Goal: Complete application form: Complete application form

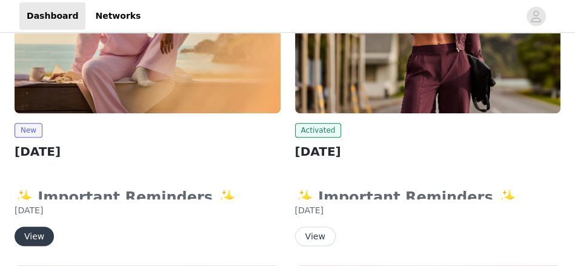
scroll to position [282, 0]
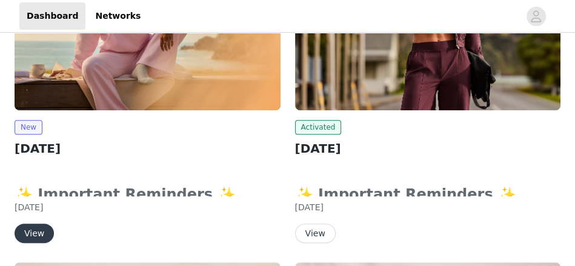
click at [25, 238] on button "View" at bounding box center [34, 232] width 39 height 19
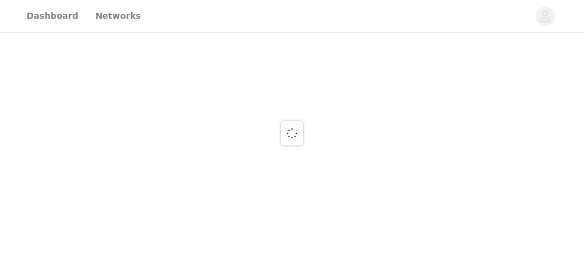
drag, startPoint x: 25, startPoint y: 238, endPoint x: 354, endPoint y: 123, distance: 348.4
click at [354, 123] on div at bounding box center [292, 133] width 584 height 266
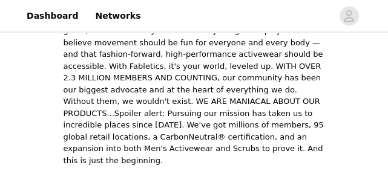
scroll to position [1066, 0]
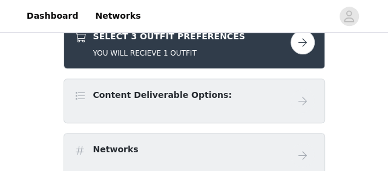
scroll to position [258, 0]
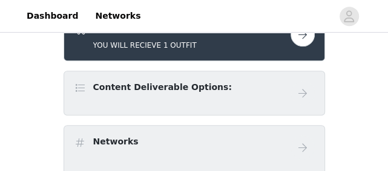
click at [299, 43] on button "button" at bounding box center [303, 34] width 24 height 24
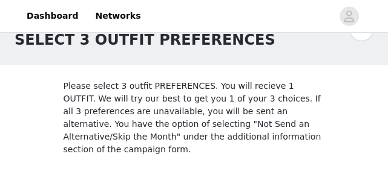
scroll to position [193, 0]
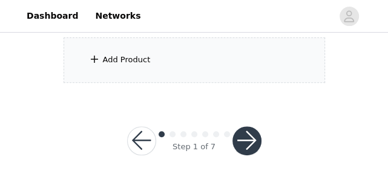
click at [227, 58] on div "Add Product" at bounding box center [195, 60] width 262 height 45
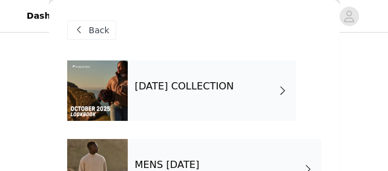
click at [225, 82] on h4 "[DATE] COLLECTION" at bounding box center [184, 86] width 99 height 11
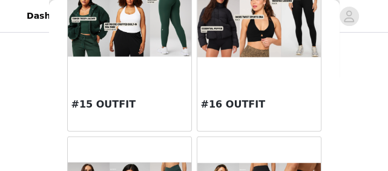
scroll to position [1164, 0]
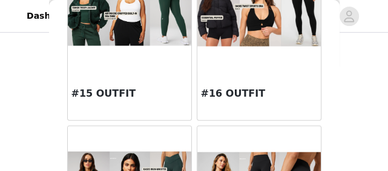
click at [98, 94] on h3 "#15 OUTFIT" at bounding box center [129, 94] width 116 height 15
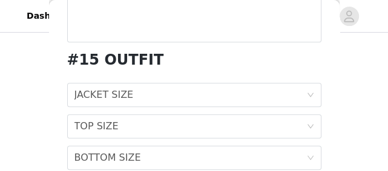
scroll to position [306, 0]
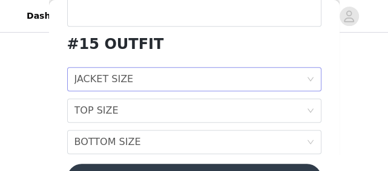
click at [291, 79] on div "JACKET SIZE JACKET SIZE" at bounding box center [190, 79] width 232 height 23
click at [275, 74] on div "JACKET SIZE JACKET SIZE" at bounding box center [190, 79] width 232 height 23
click at [339, 123] on div "STEP 1 OF 7 SELECT 3 OUTFIT PREFERENCES Please select 3 outfit PREFERENCES. You…" at bounding box center [194, 39] width 388 height 343
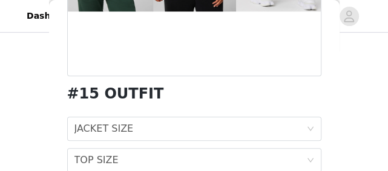
scroll to position [256, 0]
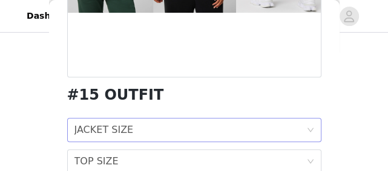
click at [293, 121] on div "JACKET SIZE JACKET SIZE" at bounding box center [190, 130] width 232 height 23
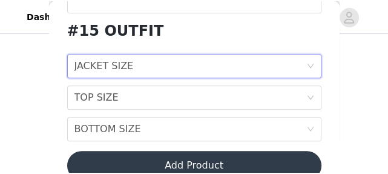
scroll to position [322, 0]
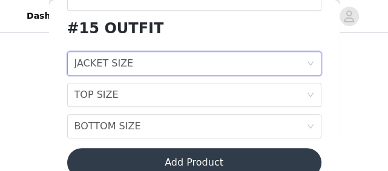
click at [286, 59] on div "JACKET SIZE JACKET SIZE" at bounding box center [190, 63] width 232 height 23
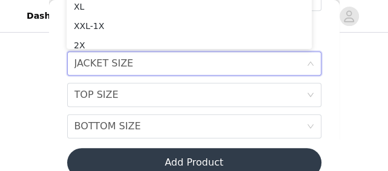
click at [286, 59] on div "JACKET SIZE JACKET SIZE" at bounding box center [190, 63] width 232 height 23
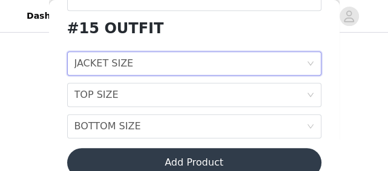
click at [286, 59] on div "JACKET SIZE JACKET SIZE" at bounding box center [190, 63] width 232 height 23
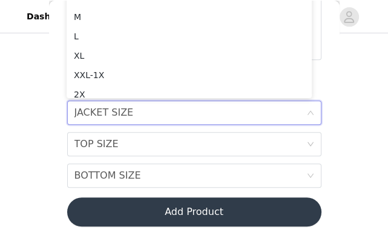
scroll to position [273, 0]
click at [90, 22] on div "M" at bounding box center [189, 16] width 231 height 13
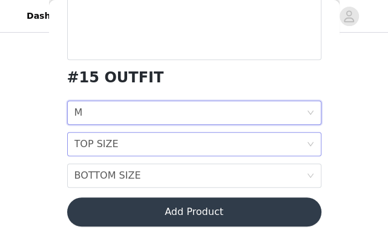
click at [114, 144] on div "TOP SIZE TOP SIZE" at bounding box center [190, 144] width 232 height 23
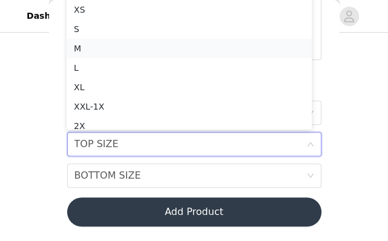
click at [108, 56] on li "M" at bounding box center [189, 48] width 245 height 19
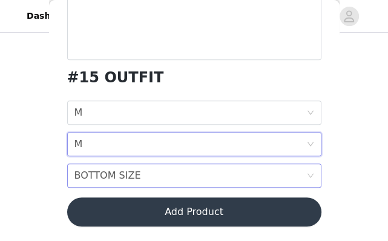
click at [172, 177] on div "BOTTOM SIZE BOTTOM SIZE" at bounding box center [190, 175] width 232 height 23
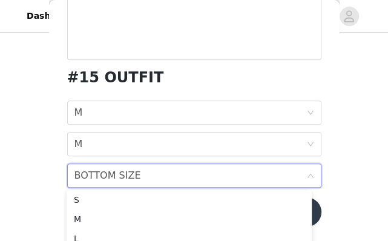
scroll to position [44, 0]
click at [206, 215] on div "M" at bounding box center [189, 216] width 231 height 13
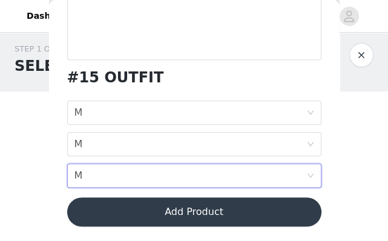
scroll to position [124, 0]
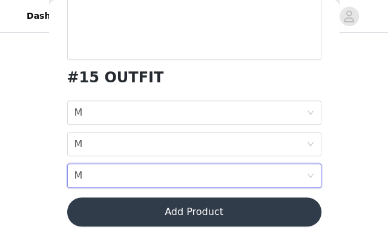
click at [259, 219] on button "Add Product" at bounding box center [194, 211] width 254 height 29
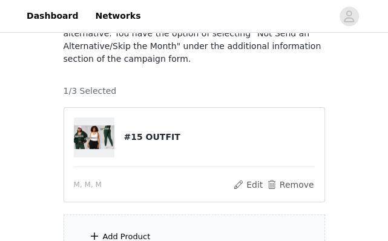
click at [184, 214] on div "Add Product" at bounding box center [195, 236] width 262 height 45
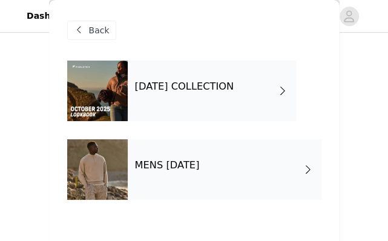
click at [208, 92] on h4 "[DATE] COLLECTION" at bounding box center [184, 86] width 99 height 11
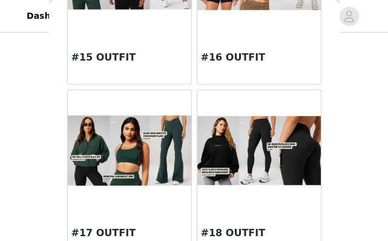
scroll to position [1203, 0]
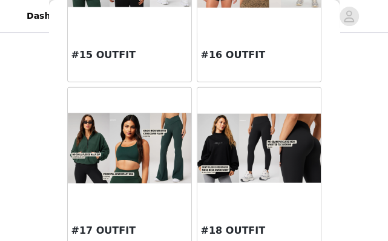
click at [269, 164] on img at bounding box center [259, 148] width 124 height 69
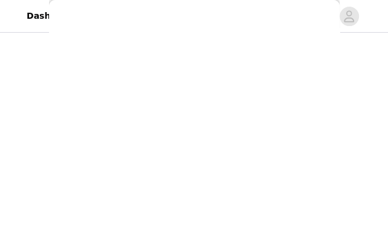
scroll to position [0, 0]
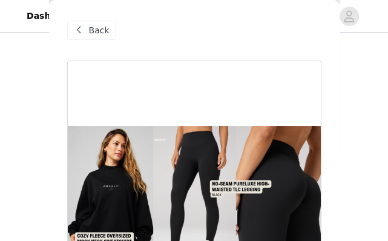
click at [296, 128] on div at bounding box center [194, 197] width 254 height 273
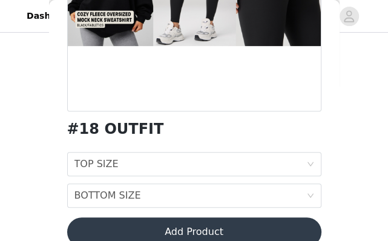
scroll to position [242, 0]
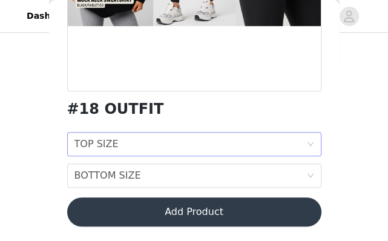
click at [289, 145] on div "TOP SIZE TOP SIZE" at bounding box center [190, 144] width 232 height 23
click at [276, 156] on div "TOP SIZE TOP SIZE BOTTOM SIZE BOTTOM SIZE" at bounding box center [194, 160] width 254 height 56
click at [276, 149] on div "TOP SIZE TOP SIZE" at bounding box center [190, 144] width 232 height 23
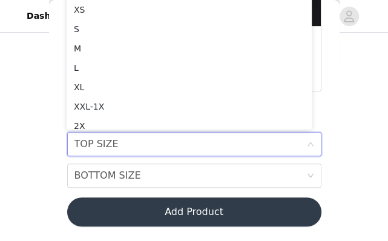
click at [276, 149] on div "TOP SIZE TOP SIZE" at bounding box center [190, 144] width 232 height 23
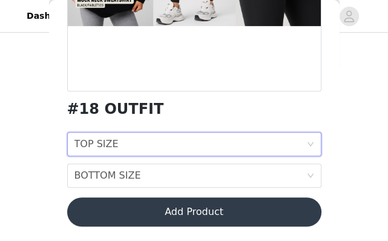
click at [97, 140] on div "TOP SIZE" at bounding box center [96, 144] width 44 height 23
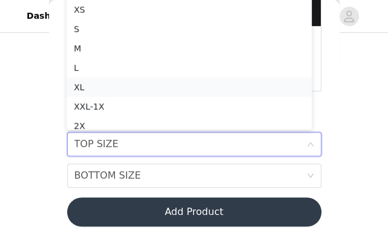
scroll to position [6, 0]
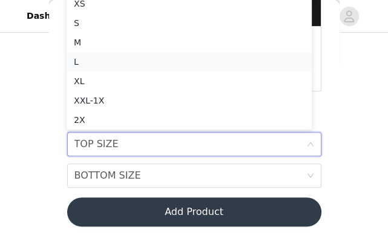
click at [79, 65] on div "L" at bounding box center [189, 61] width 231 height 13
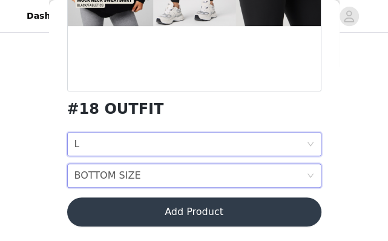
click at [130, 180] on div "BOTTOM SIZE" at bounding box center [107, 175] width 67 height 23
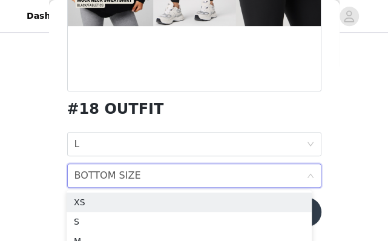
click at [130, 180] on div "BOTTOM SIZE" at bounding box center [107, 175] width 67 height 23
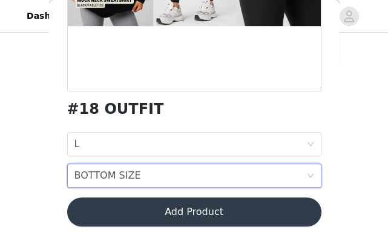
click at [113, 177] on div "BOTTOM SIZE" at bounding box center [107, 175] width 67 height 23
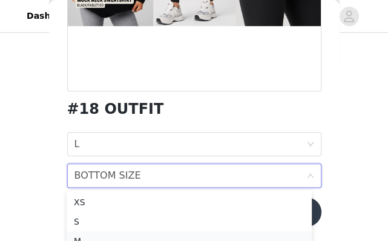
click at [88, 233] on li "M" at bounding box center [189, 240] width 245 height 19
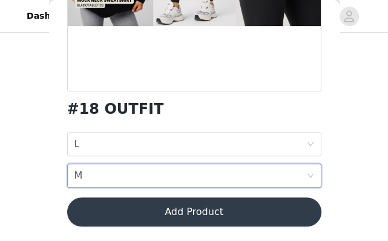
click at [139, 210] on button "Add Product" at bounding box center [194, 211] width 254 height 29
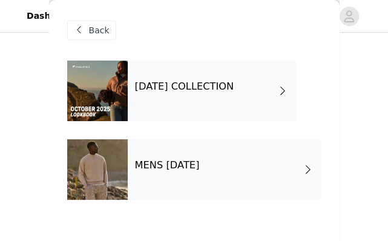
click at [188, 100] on div "[DATE] COLLECTION" at bounding box center [212, 91] width 168 height 61
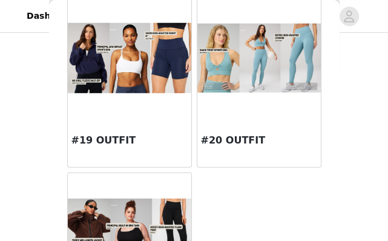
scroll to position [1571, 0]
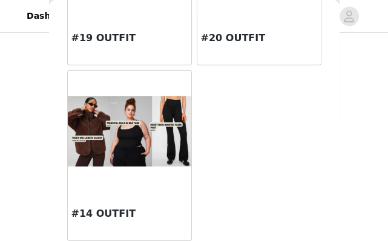
click at [111, 151] on img at bounding box center [130, 131] width 124 height 71
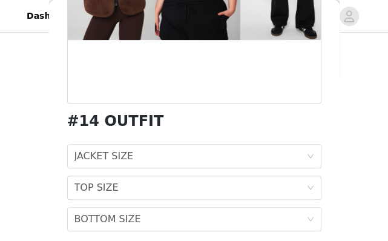
scroll to position [273, 0]
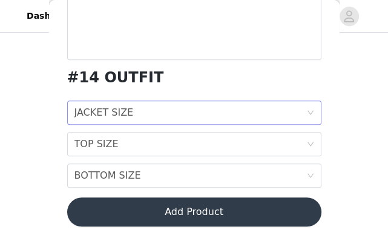
click at [294, 102] on div "JACKET SIZE JACKET SIZE" at bounding box center [190, 112] width 232 height 23
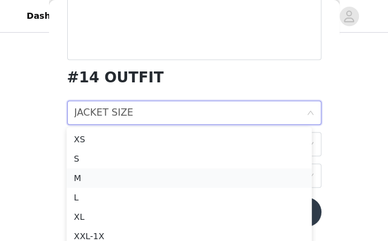
drag, startPoint x: 84, startPoint y: 195, endPoint x: 92, endPoint y: 177, distance: 19.2
click at [92, 177] on ul "XS S M L XL XXL-1X 2X" at bounding box center [189, 197] width 245 height 141
click at [92, 177] on div "M" at bounding box center [189, 177] width 231 height 13
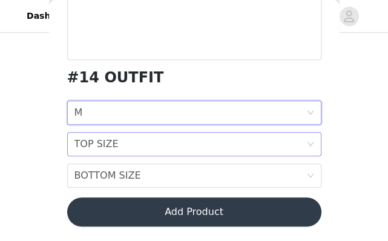
click at [99, 144] on div "TOP SIZE" at bounding box center [96, 144] width 44 height 23
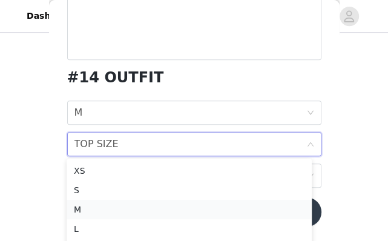
click at [93, 209] on div "M" at bounding box center [189, 209] width 231 height 13
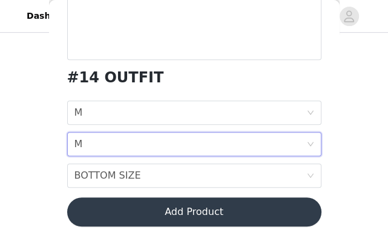
scroll to position [337, 0]
click at [287, 180] on div "BOTTOM SIZE BOTTOM SIZE" at bounding box center [190, 175] width 232 height 23
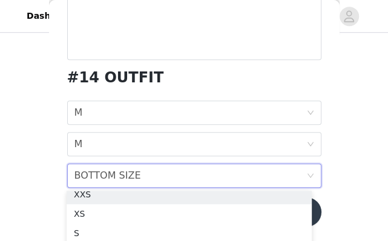
scroll to position [2, 0]
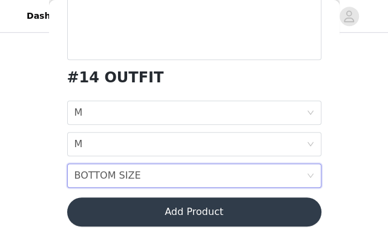
click at [300, 180] on div "BOTTOM SIZE BOTTOM SIZE" at bounding box center [194, 176] width 254 height 24
click at [266, 219] on button "Add Product" at bounding box center [194, 211] width 254 height 29
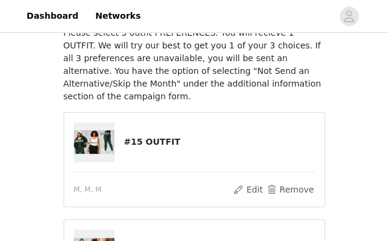
scroll to position [366, 0]
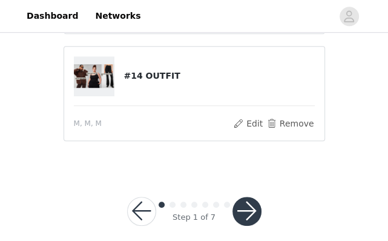
click at [243, 197] on button "button" at bounding box center [247, 211] width 29 height 29
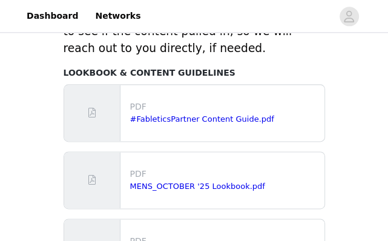
scroll to position [788, 0]
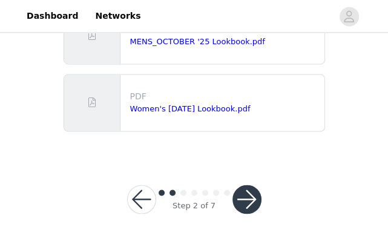
click at [238, 207] on button "button" at bounding box center [247, 199] width 29 height 29
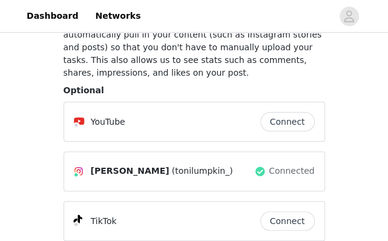
scroll to position [194, 0]
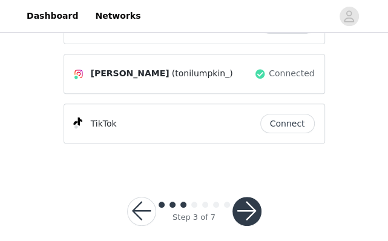
click at [244, 205] on button "button" at bounding box center [247, 211] width 29 height 29
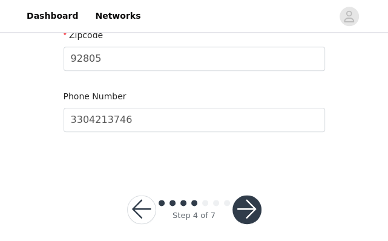
scroll to position [584, 0]
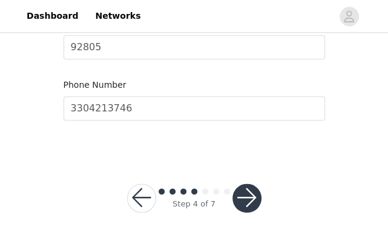
click at [242, 196] on button "button" at bounding box center [247, 198] width 29 height 29
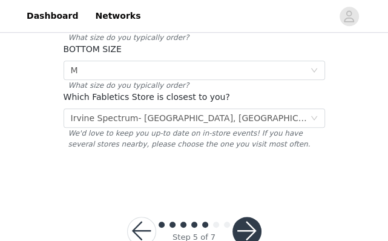
scroll to position [411, 0]
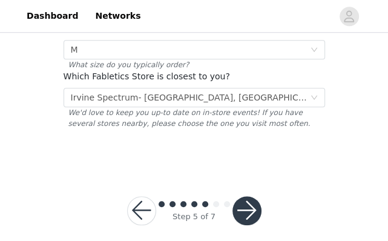
click at [248, 196] on button "button" at bounding box center [247, 210] width 29 height 29
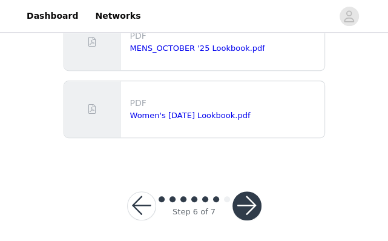
scroll to position [191, 0]
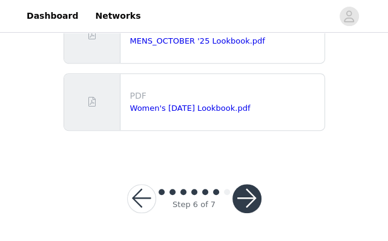
click at [242, 207] on button "button" at bounding box center [247, 198] width 29 height 29
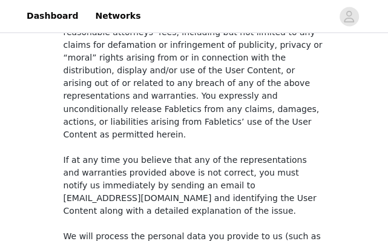
scroll to position [1107, 0]
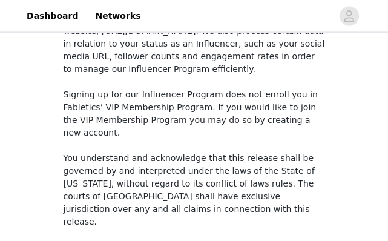
checkbox input "true"
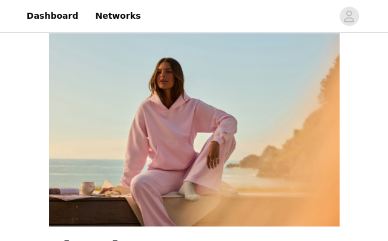
scroll to position [1107, 0]
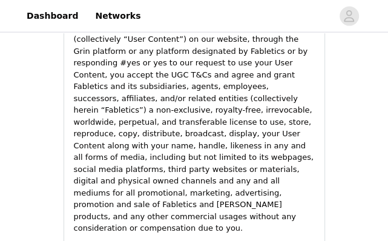
click at [388, 121] on div "[DATE] SELECT 3 OUTFIT PREFERENCES 3 Items Selected #15 OUTFIT M, M, M #18 OUTF…" at bounding box center [194, 28] width 388 height 2201
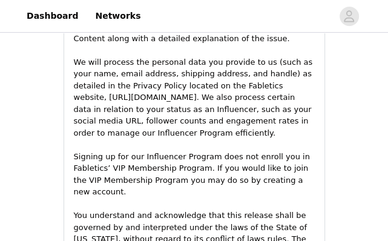
scroll to position [1916, 0]
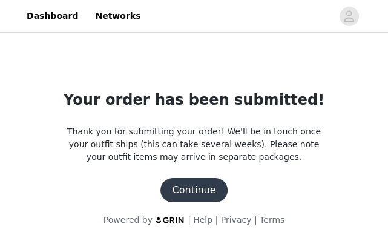
click at [190, 191] on button "Continue" at bounding box center [194, 190] width 68 height 24
